Goal: Information Seeking & Learning: Compare options

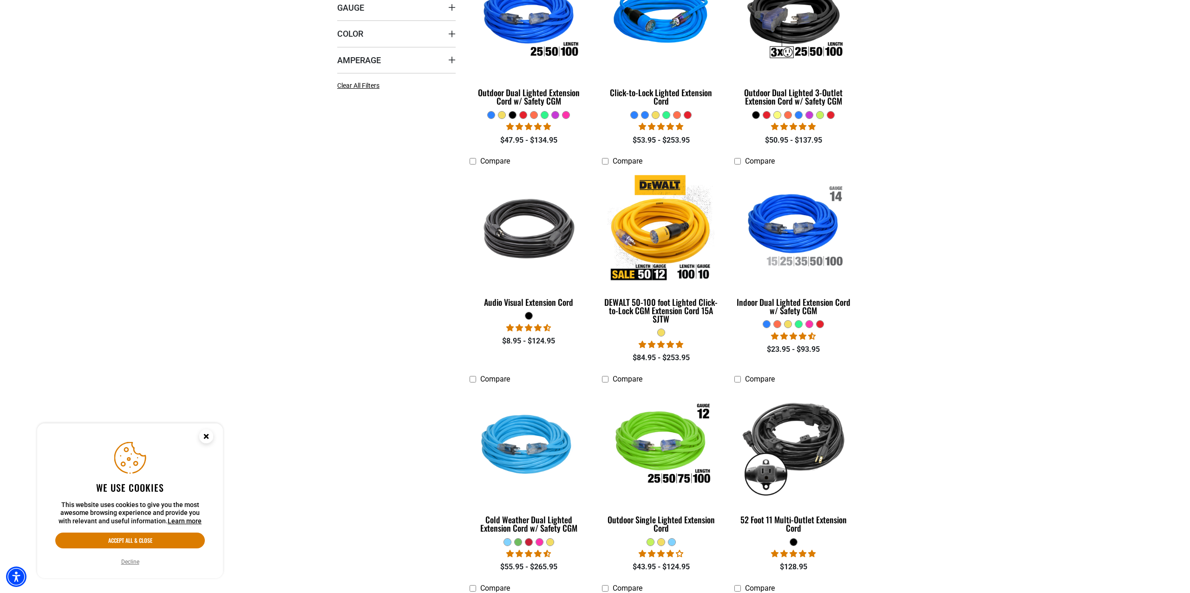
scroll to position [325, 0]
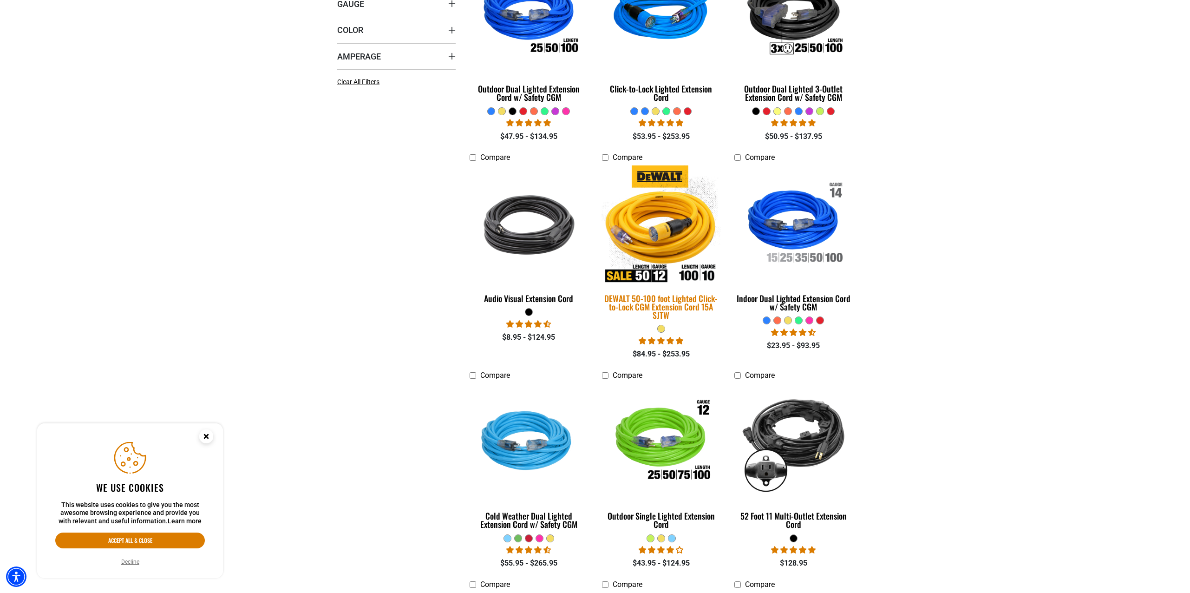
click at [666, 234] on img at bounding box center [661, 224] width 130 height 119
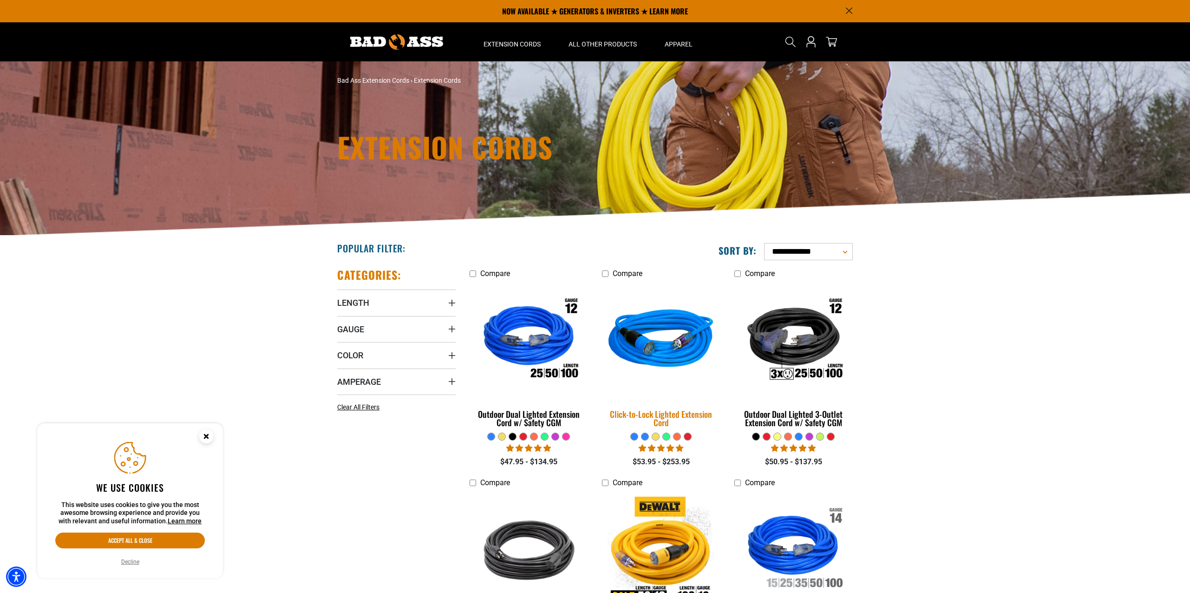
click at [660, 349] on img at bounding box center [661, 340] width 130 height 119
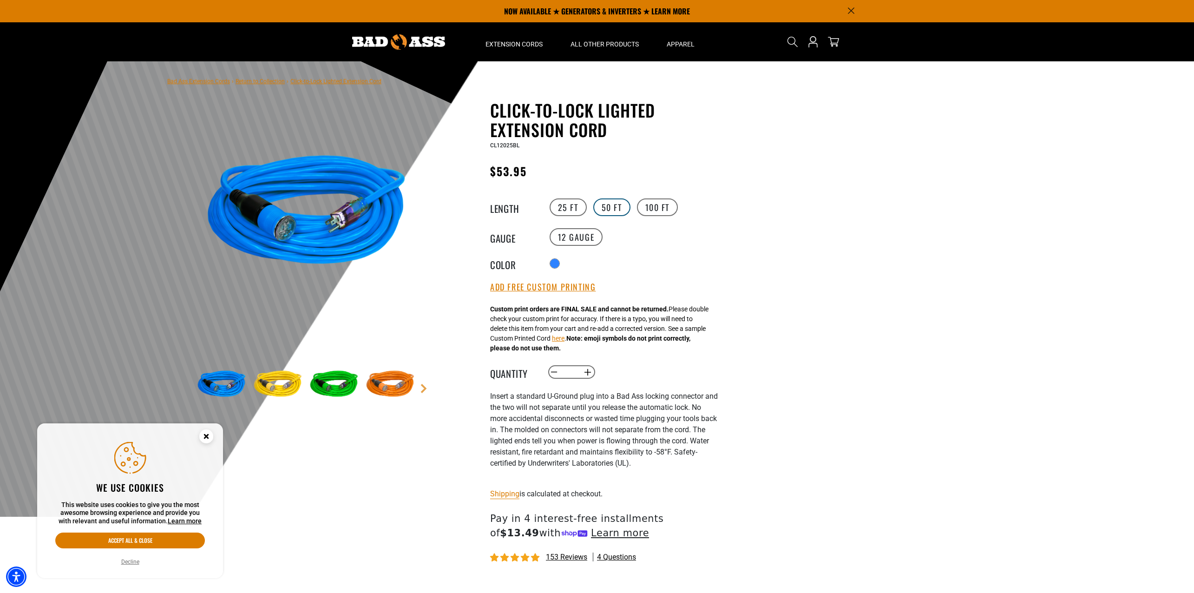
click at [610, 209] on label "50 FT" at bounding box center [611, 207] width 37 height 18
click at [626, 266] on div "Translation missing: en.products.product.variant_sold_out_or_unavailable" at bounding box center [622, 264] width 9 height 9
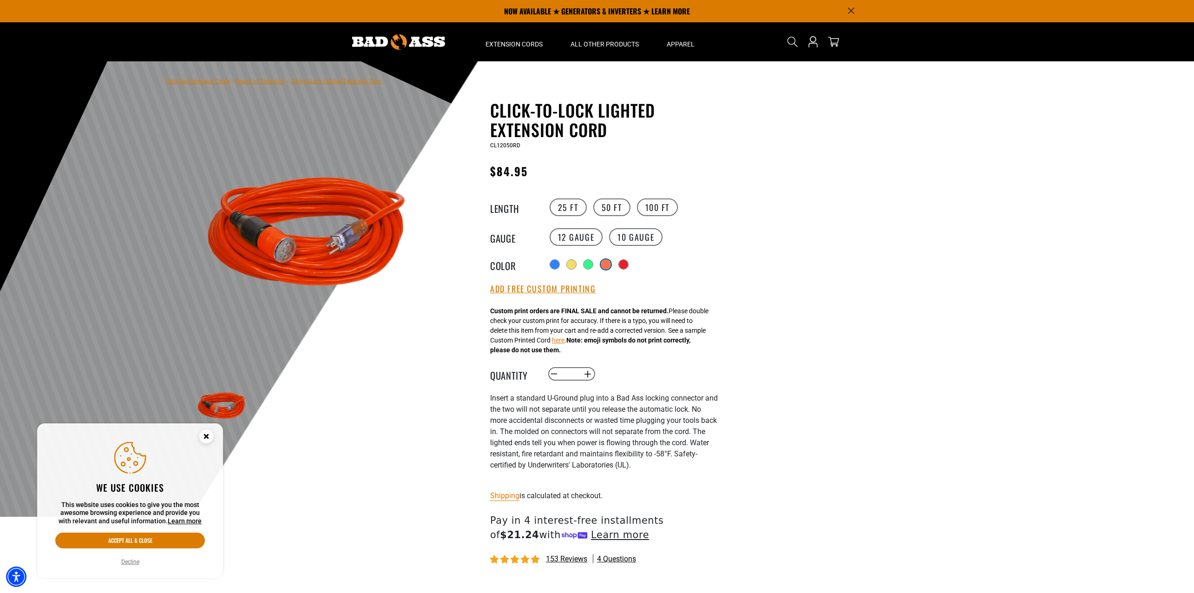
click at [606, 265] on div "Translation missing: en.products.product.variant_sold_out_or_unavailable" at bounding box center [605, 264] width 9 height 9
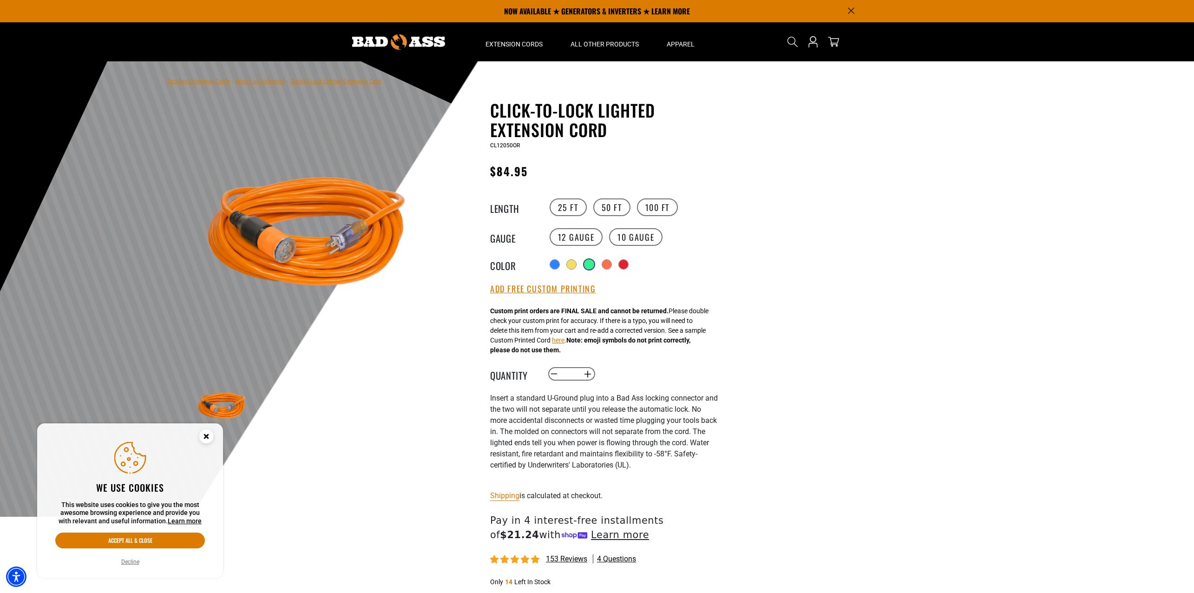
click at [591, 267] on div "Translation missing: en.products.product.variant_sold_out_or_unavailable" at bounding box center [588, 264] width 9 height 9
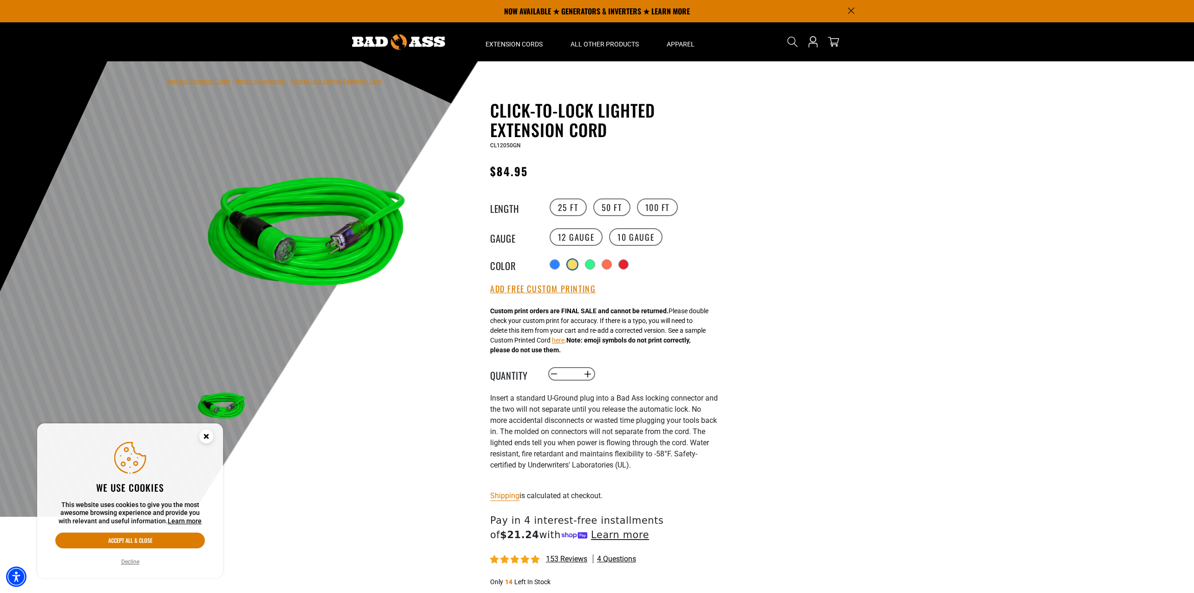
click at [572, 268] on div "Translation missing: en.products.product.variant_sold_out_or_unavailable" at bounding box center [572, 264] width 9 height 9
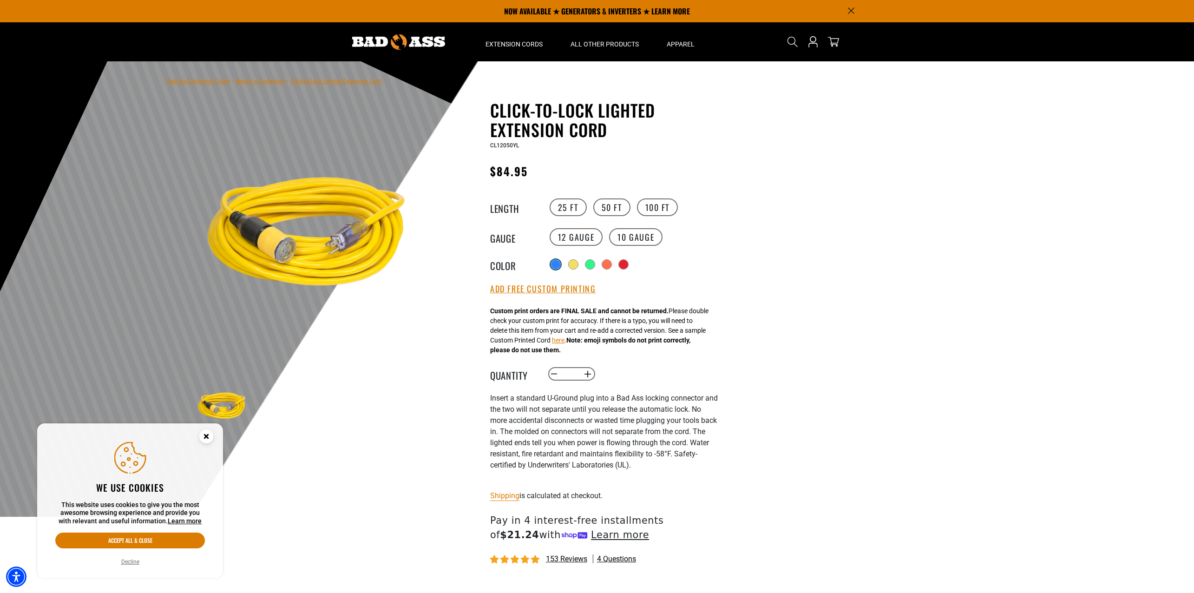
click at [552, 267] on div at bounding box center [555, 264] width 9 height 9
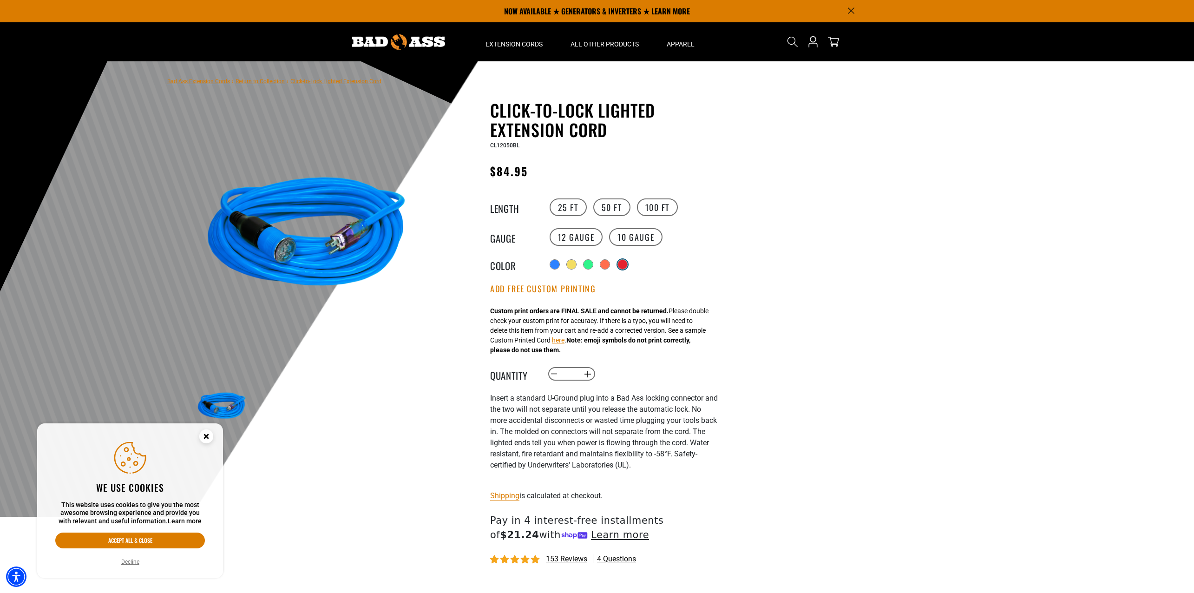
click at [623, 262] on div "Translation missing: en.products.product.variant_sold_out_or_unavailable" at bounding box center [622, 264] width 9 height 9
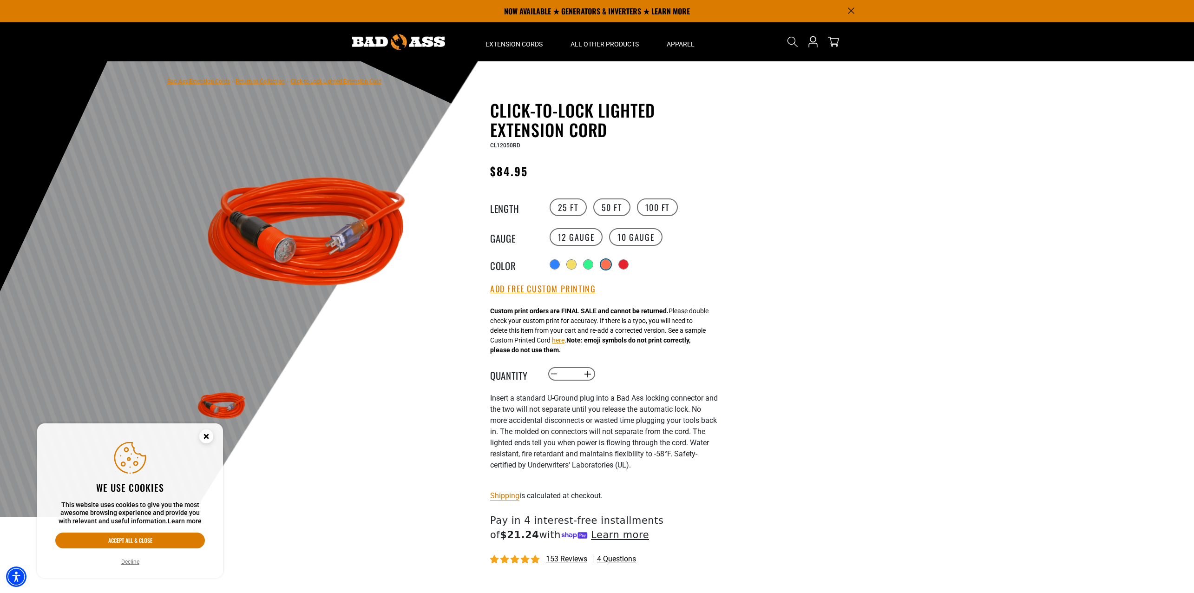
click at [608, 266] on div "Translation missing: en.products.product.variant_sold_out_or_unavailable" at bounding box center [605, 264] width 9 height 9
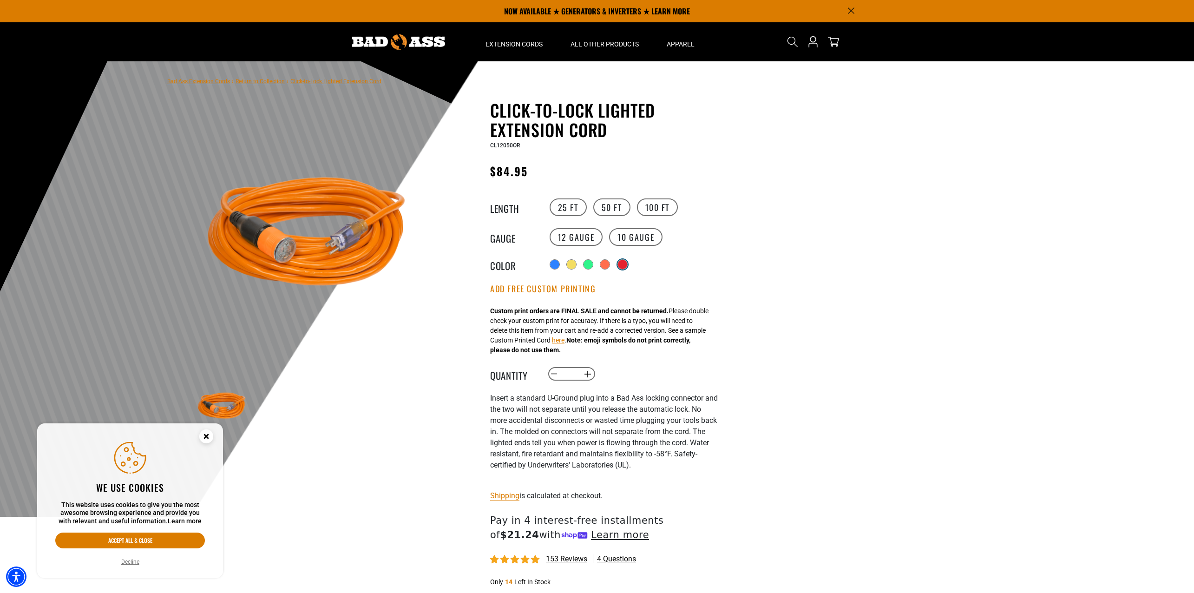
click at [627, 263] on div "Translation missing: en.products.product.variant_sold_out_or_unavailable" at bounding box center [622, 264] width 9 height 9
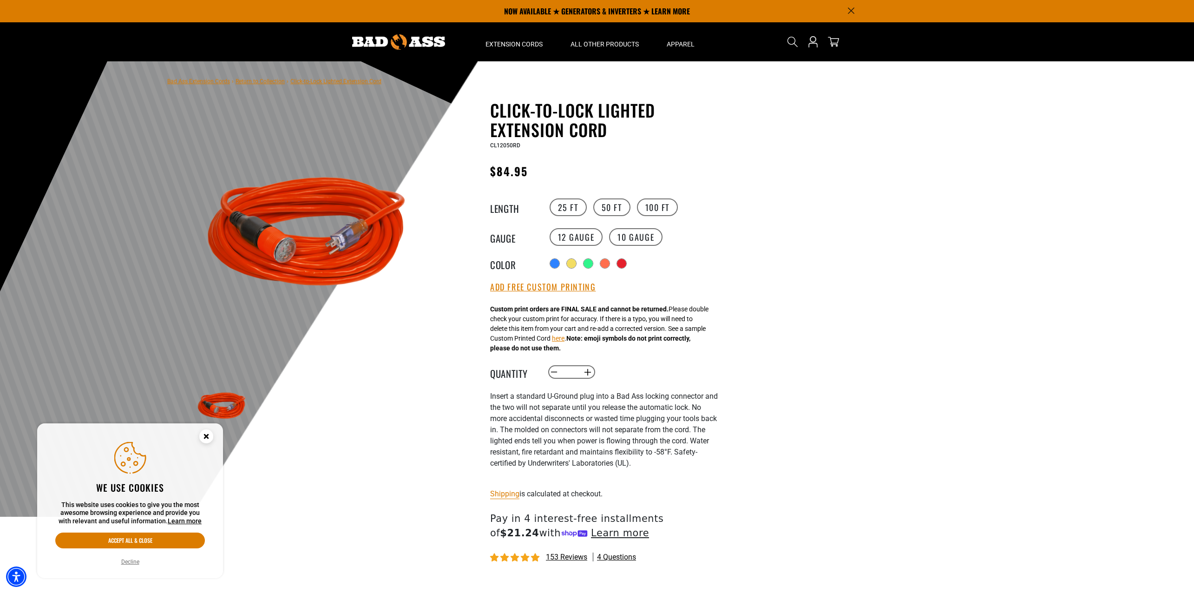
click at [578, 267] on div "Radio button Translation missing: en.products.product.variant_sold_out_or_unava…" at bounding box center [632, 263] width 171 height 15
click at [575, 268] on div "Translation missing: en.products.product.variant_sold_out_or_unavailable" at bounding box center [572, 264] width 9 height 9
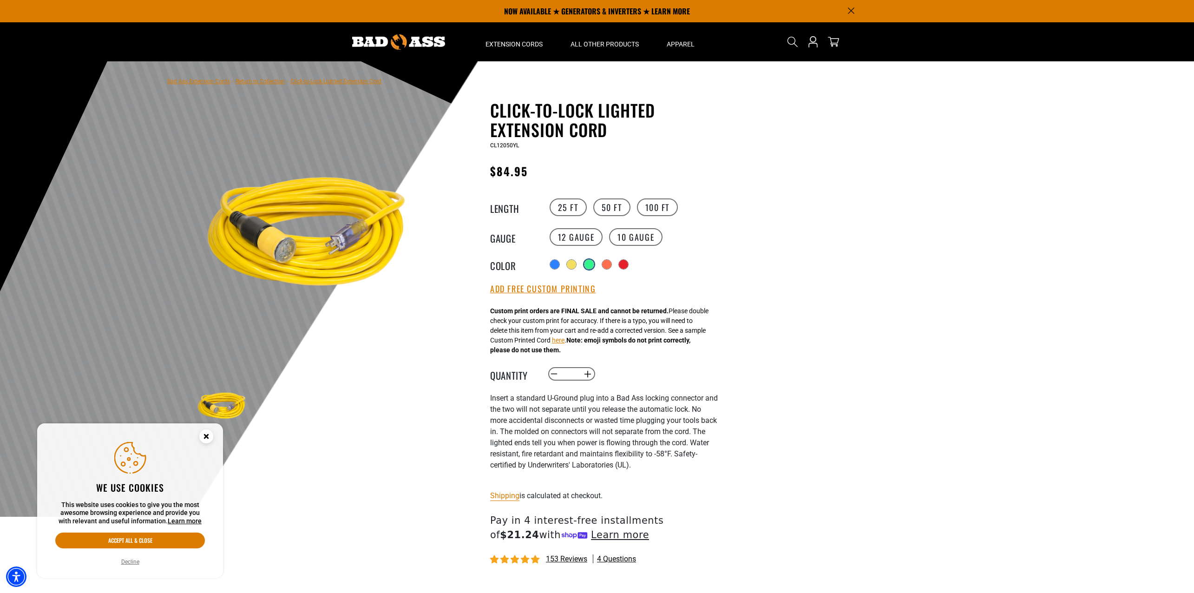
click at [593, 268] on div "Translation missing: en.products.product.variant_sold_out_or_unavailable" at bounding box center [588, 264] width 9 height 9
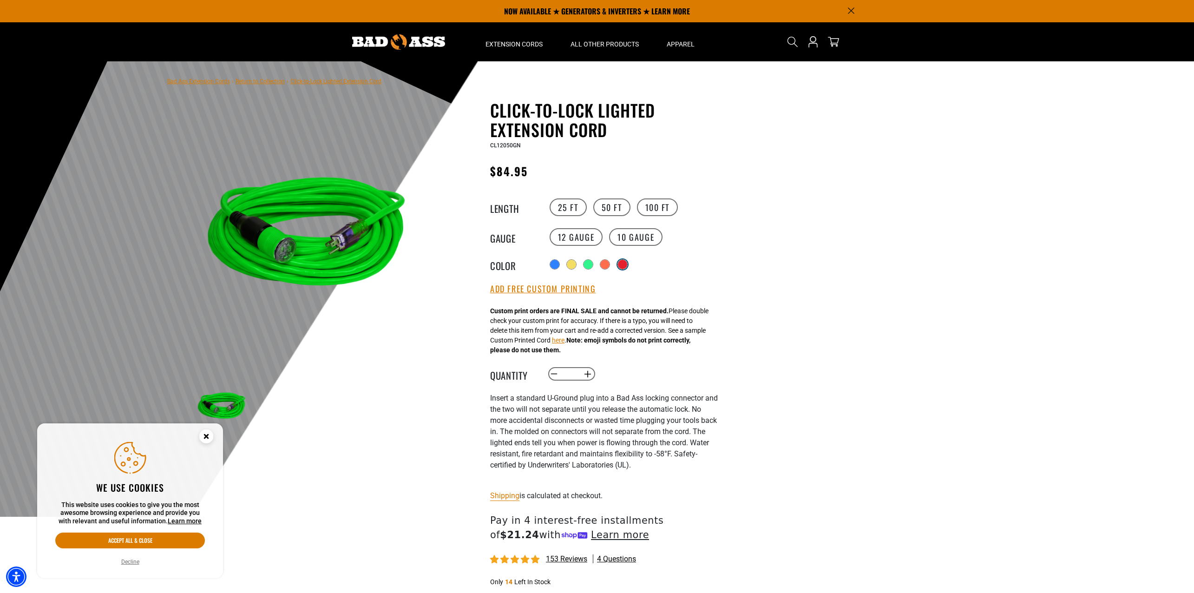
click at [627, 270] on div "Radio button Translation missing: en.products.product.variant_sold_out_or_unava…" at bounding box center [632, 264] width 171 height 17
click at [626, 267] on div "Translation missing: en.products.product.variant_sold_out_or_unavailable" at bounding box center [622, 264] width 9 height 9
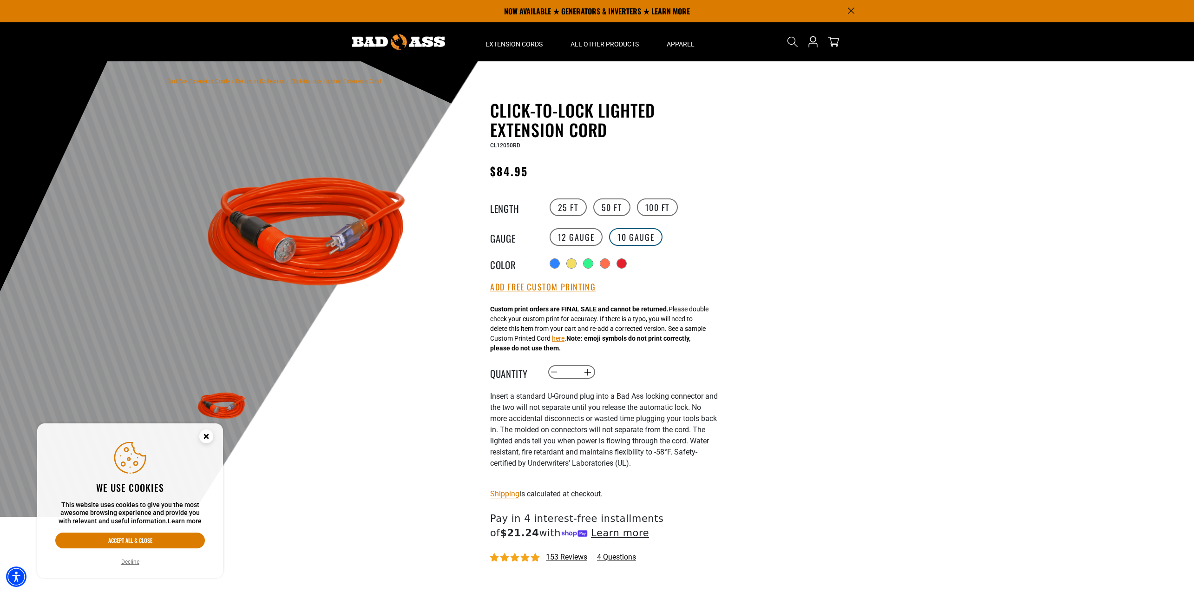
click at [641, 238] on label "10 Gauge Translation missing: en.products.product.variant_sold_out_or_unavailab…" at bounding box center [635, 237] width 53 height 18
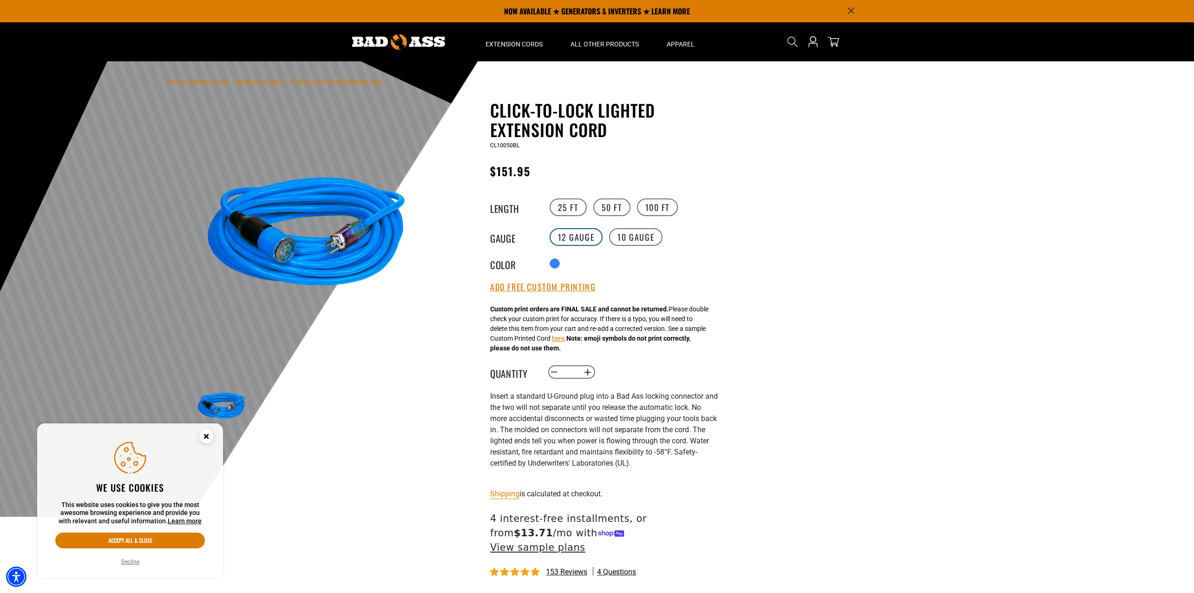
click at [593, 242] on label "12 Gauge" at bounding box center [575, 237] width 53 height 18
click at [633, 241] on label "10 Gauge Translation missing: en.products.product.variant_sold_out_or_unavailab…" at bounding box center [635, 237] width 53 height 18
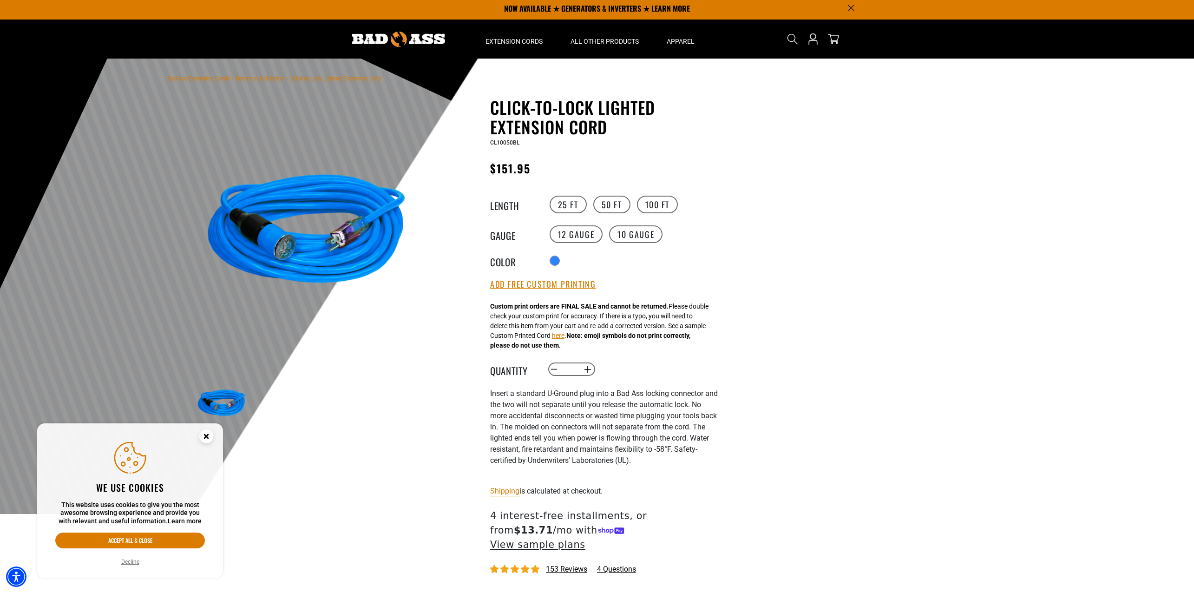
scroll to position [46, 0]
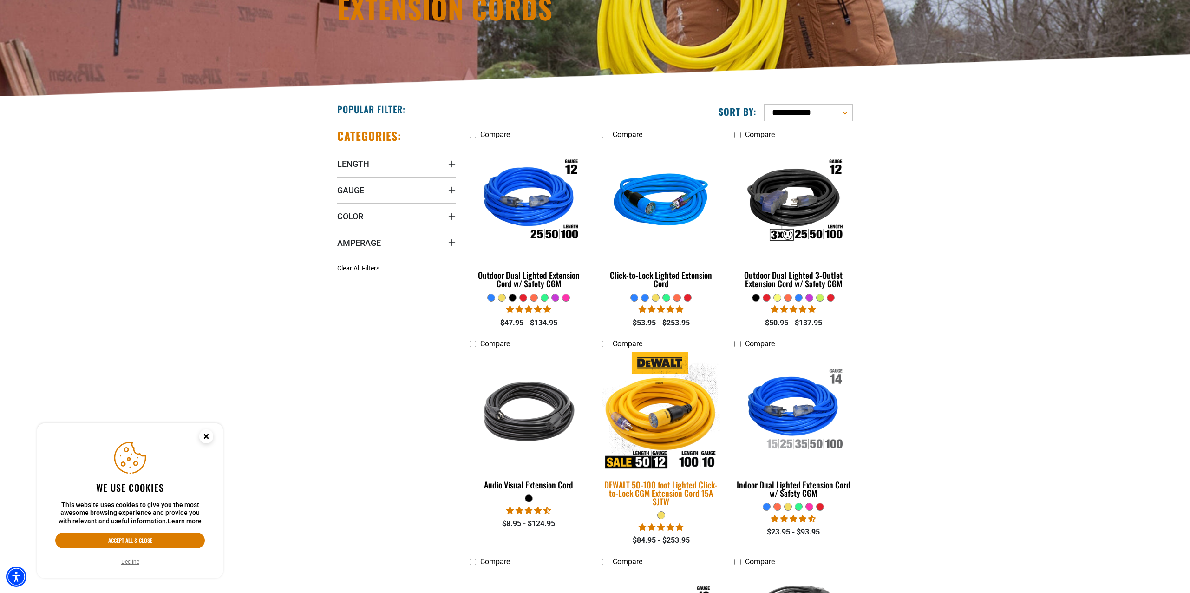
scroll to position [139, 0]
click at [679, 431] on img at bounding box center [661, 410] width 130 height 119
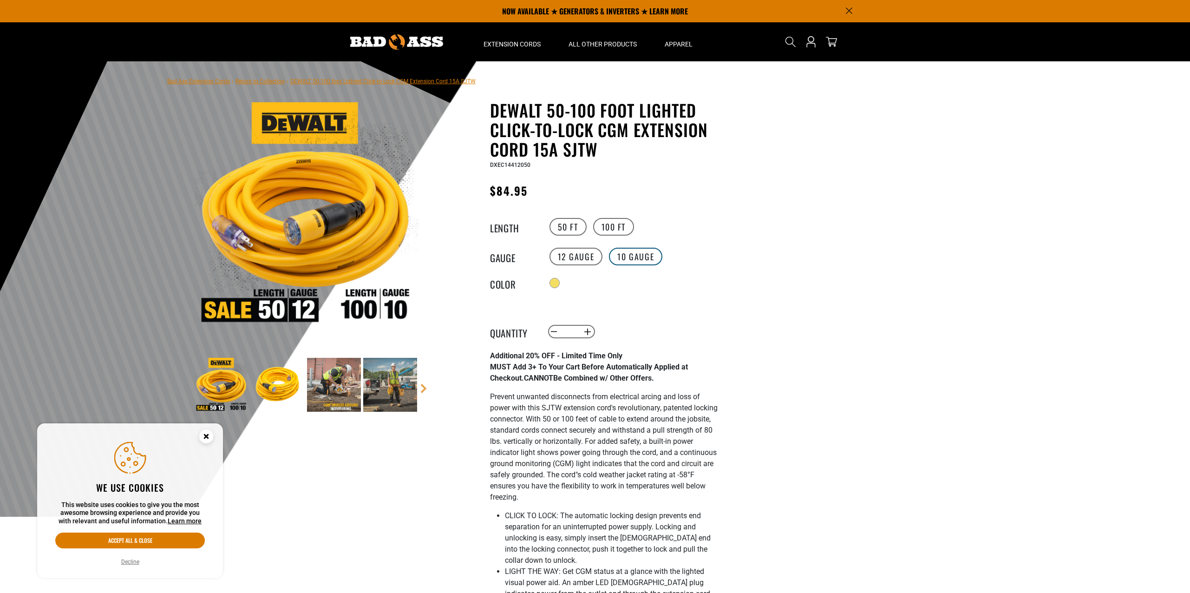
click at [625, 258] on label "10 Gauge" at bounding box center [635, 257] width 53 height 18
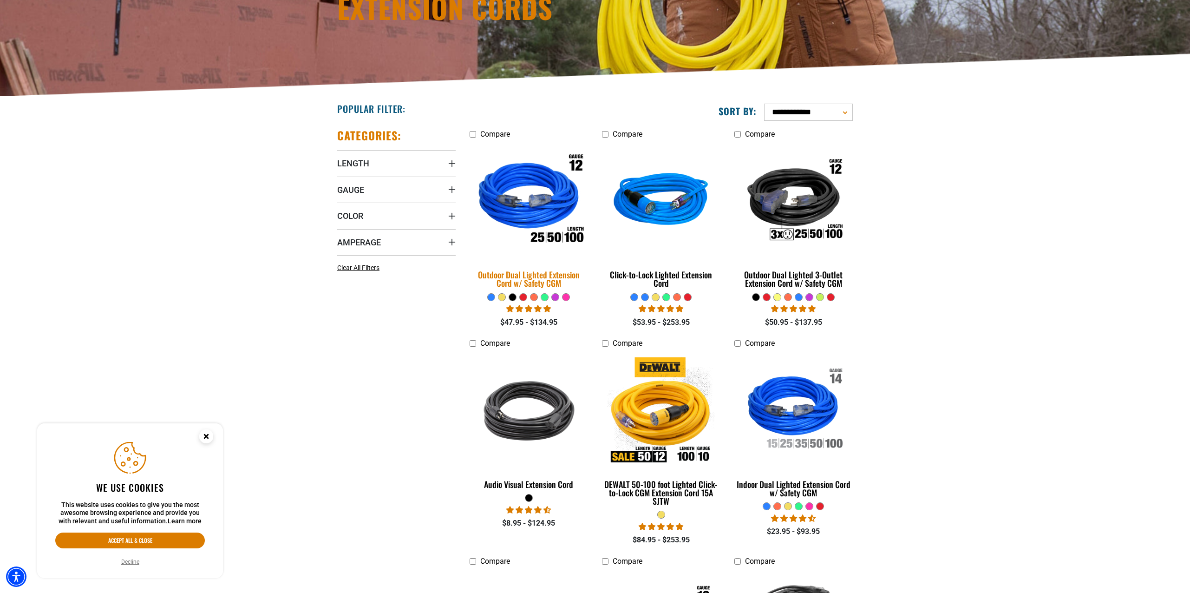
click at [533, 205] on img at bounding box center [529, 201] width 130 height 119
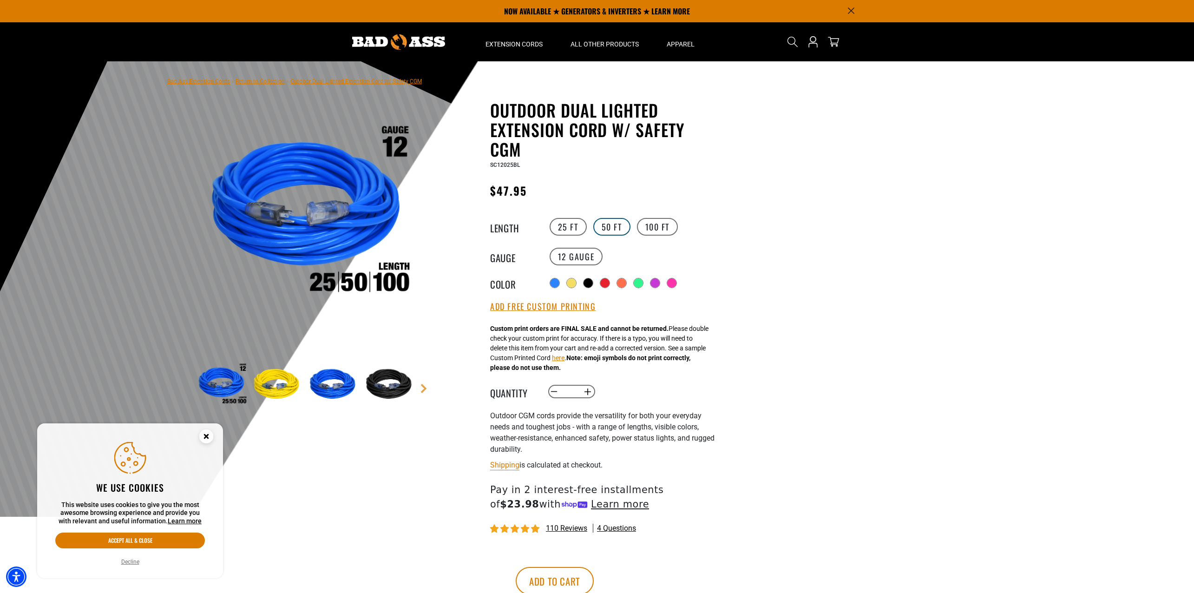
click at [614, 224] on label "50 FT" at bounding box center [611, 227] width 37 height 18
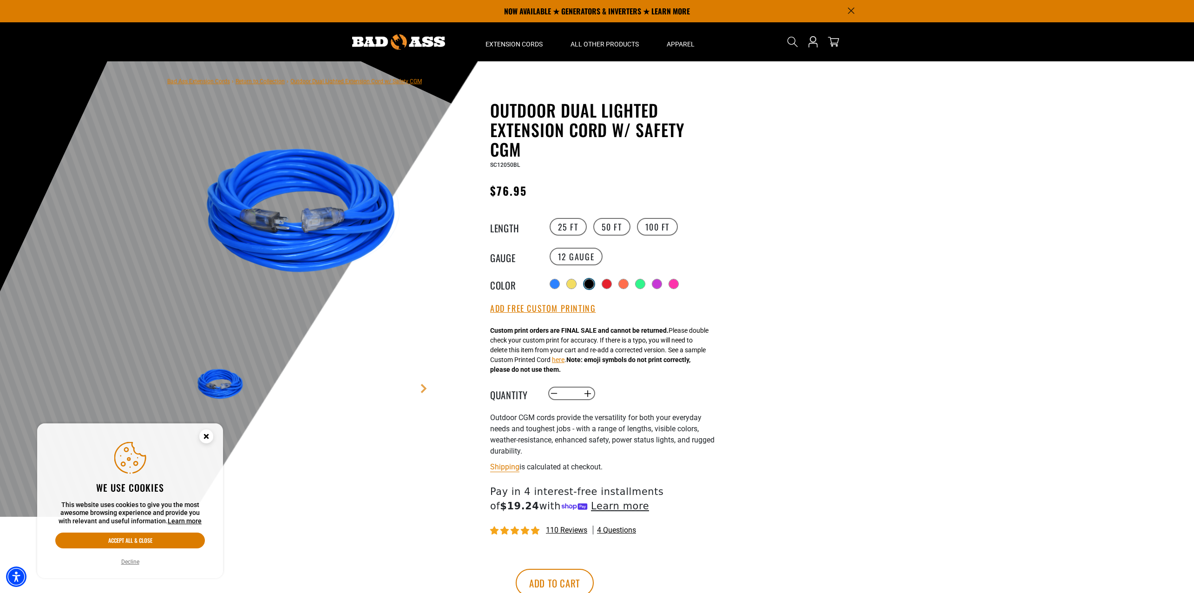
click at [591, 281] on div at bounding box center [588, 283] width 9 height 9
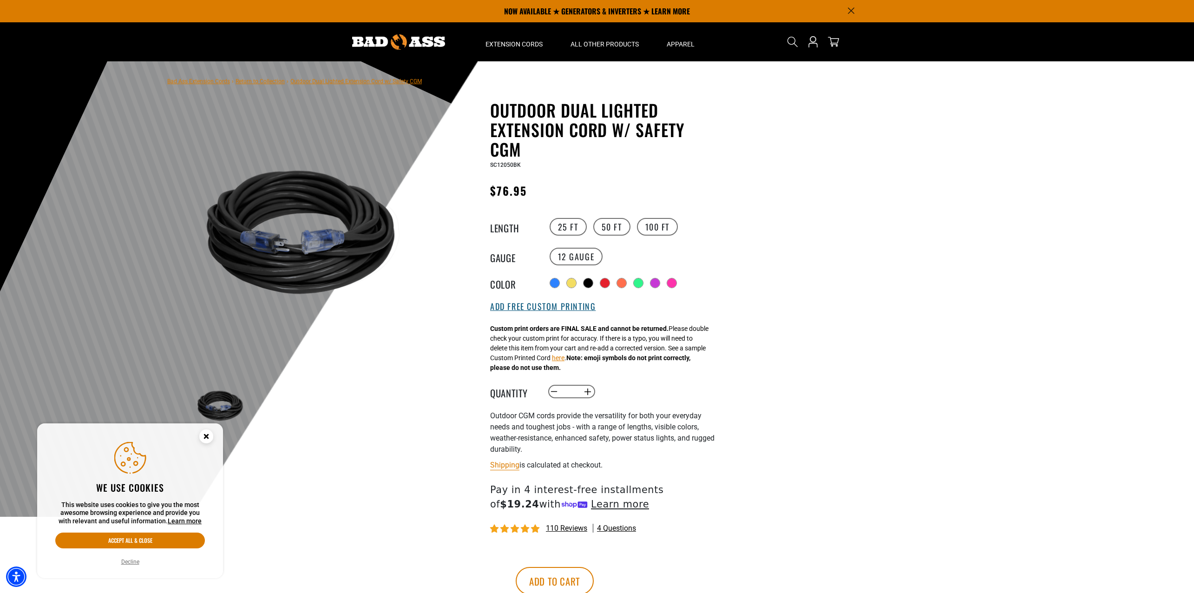
click at [547, 305] on button "Add Free Custom Printing" at bounding box center [542, 306] width 105 height 10
